Goal: Complete application form: Complete application form

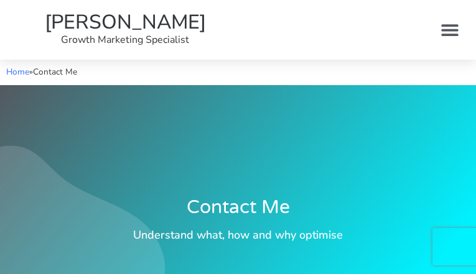
type input "CkXdeEbhhefAJCJI"
type input "[EMAIL_ADDRESS][DOMAIN_NAME]"
type input "PRBgNZAAPAhGZ"
type input "edsKQuiueCPAkXrE"
type input "PccLKsRYGeZpjgdI"
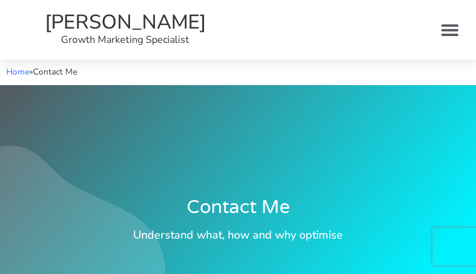
checkbox input "false"
type input "YshiaPGuCI"
type input "[EMAIL_ADDRESS][DOMAIN_NAME]"
type input "mcTyJbNboQExkM"
checkbox input "false"
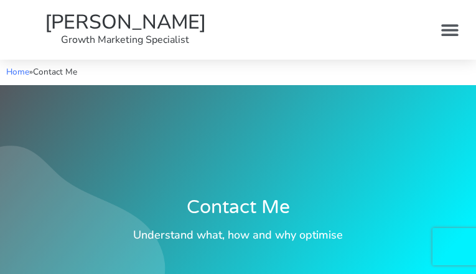
checkbox input "true"
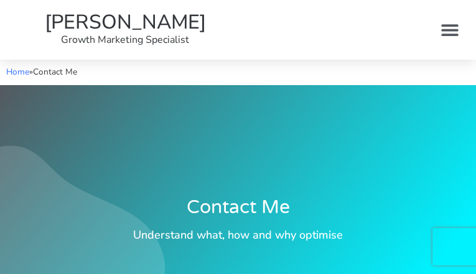
checkbox input "false"
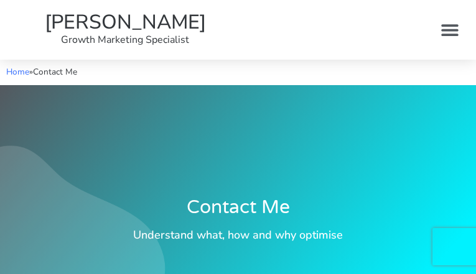
checkbox input "false"
